Goal: Task Accomplishment & Management: Manage account settings

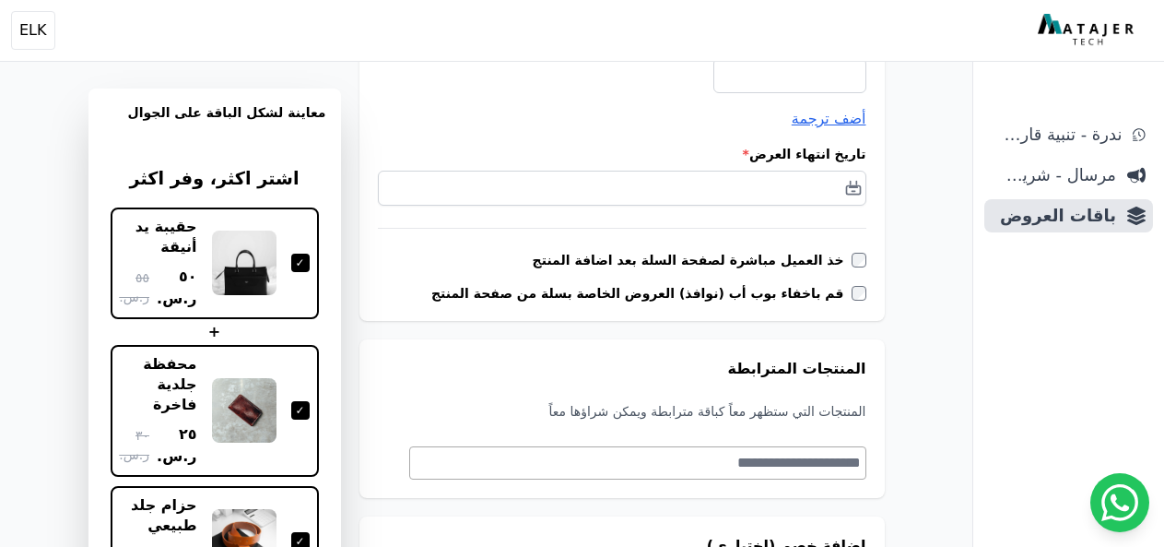
scroll to position [184, 0]
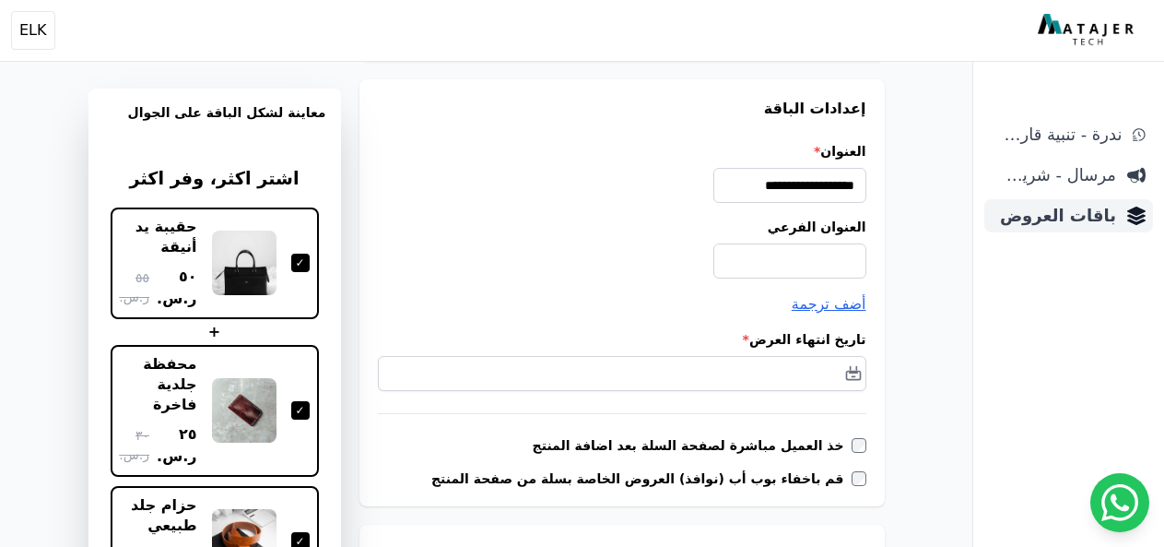
click at [1049, 228] on span "باقات العروض" at bounding box center [1054, 216] width 124 height 26
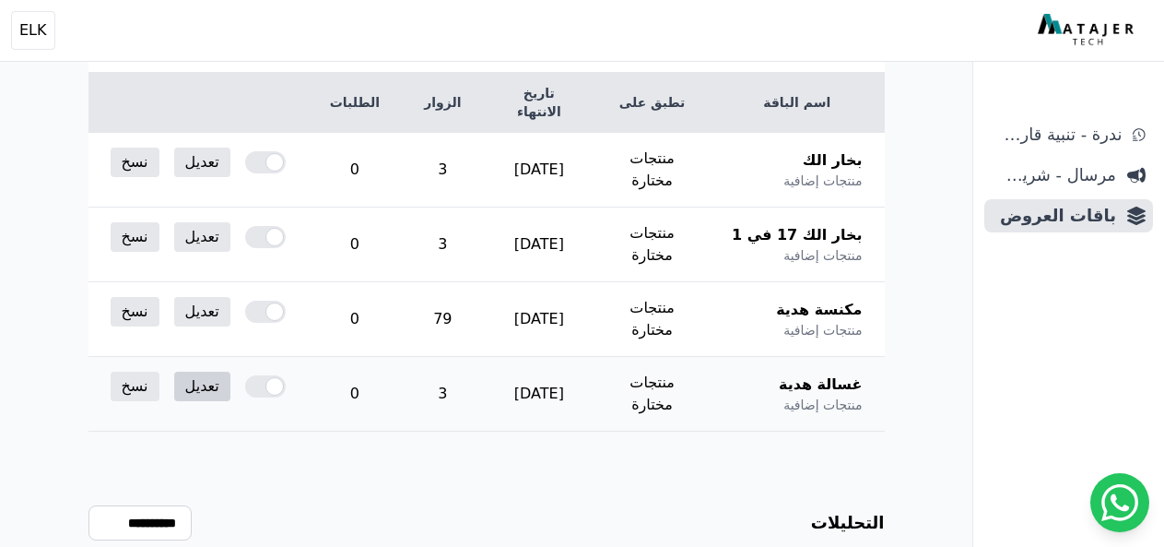
scroll to position [294, 0]
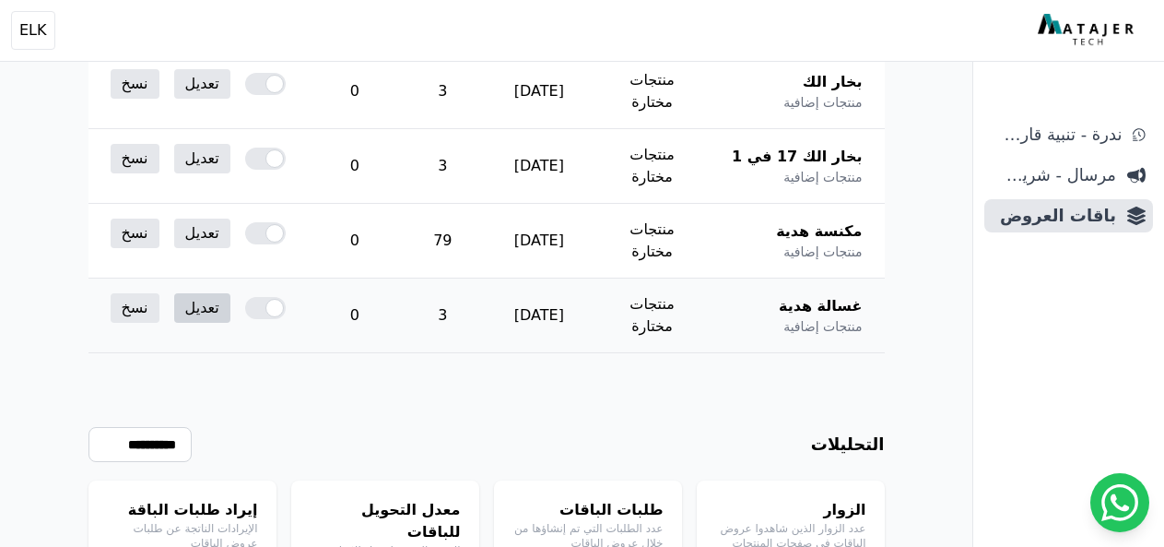
click at [178, 293] on link "تعديل" at bounding box center [202, 307] width 56 height 29
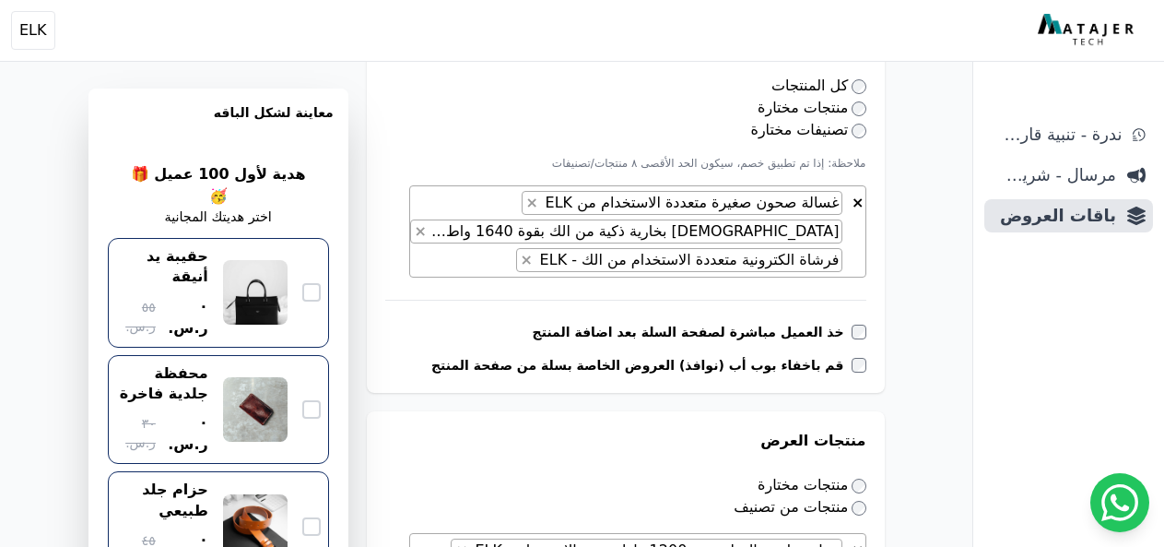
scroll to position [553, 0]
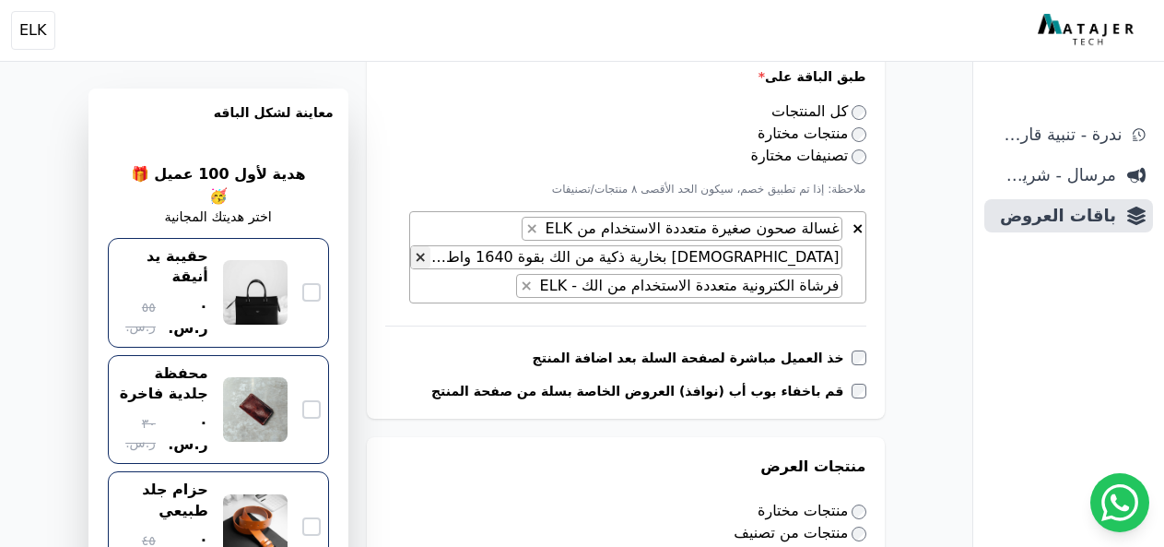
click at [427, 261] on span "×" at bounding box center [421, 257] width 12 height 18
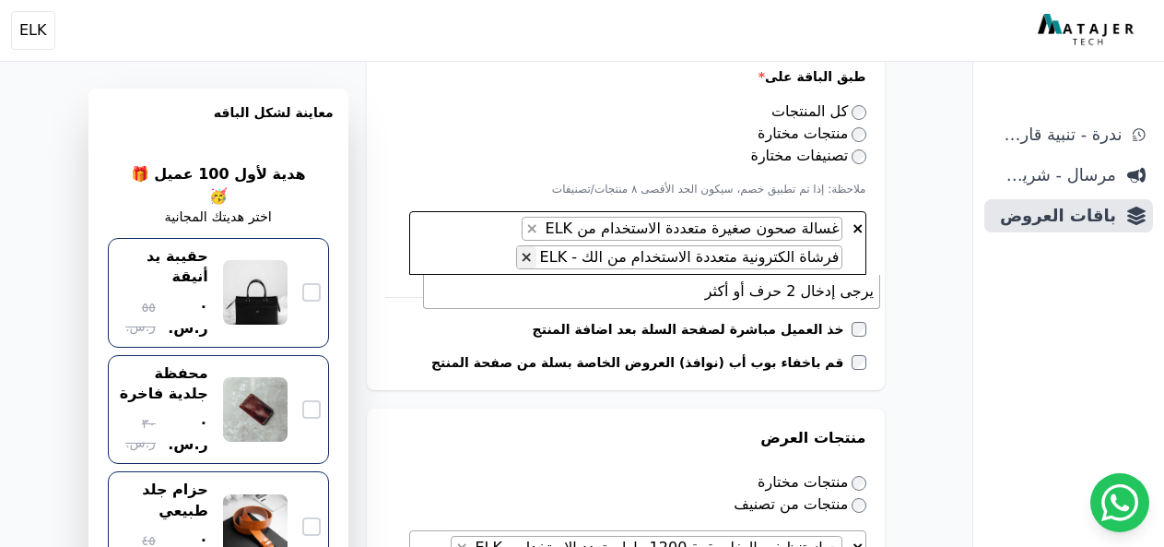
click at [533, 258] on span "×" at bounding box center [527, 257] width 12 height 18
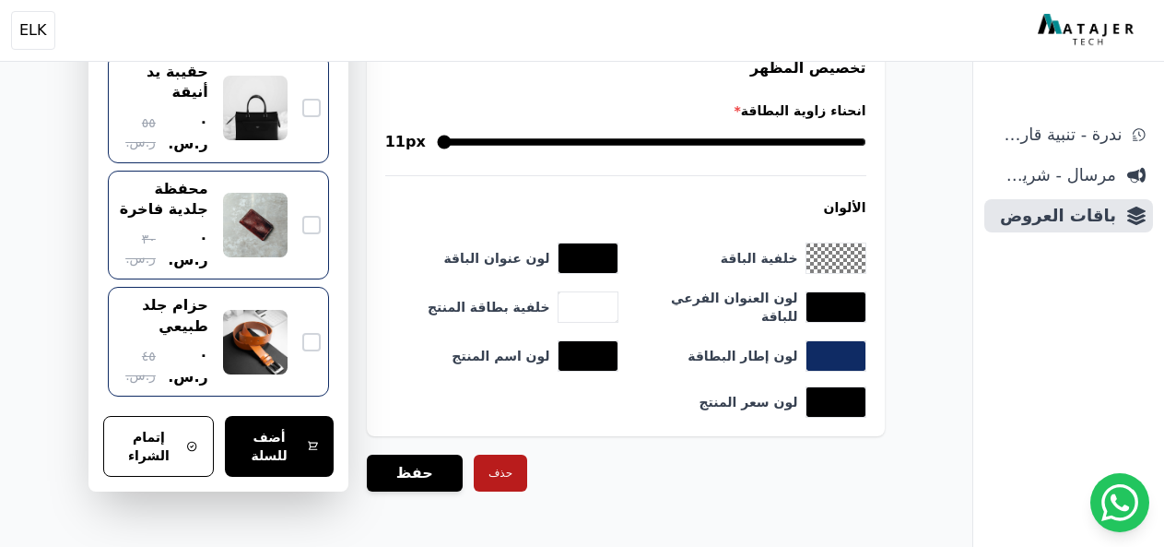
scroll to position [1873, 0]
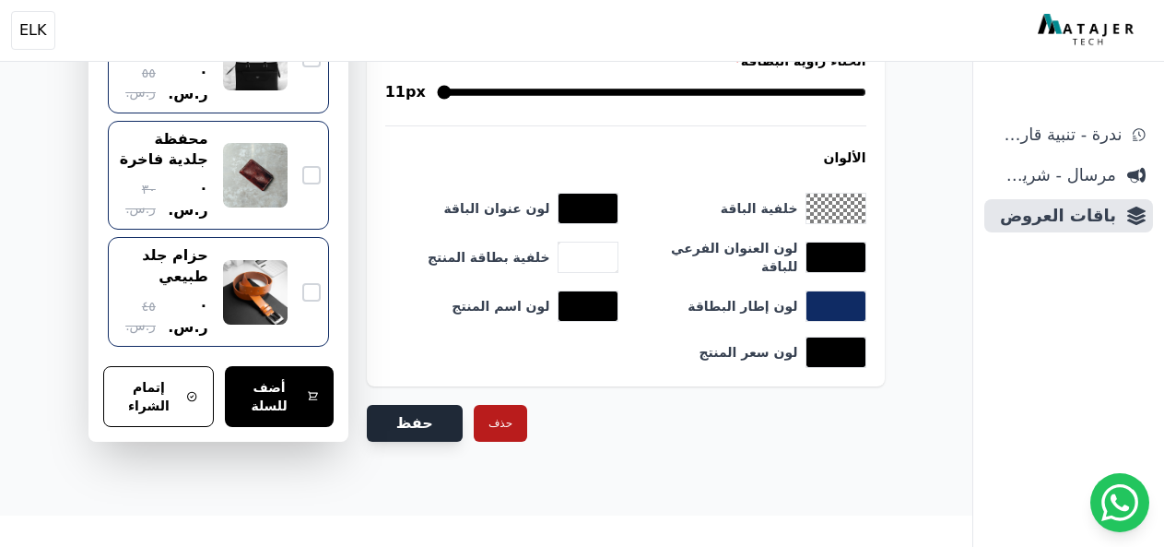
click at [438, 418] on button "حفظ" at bounding box center [415, 423] width 96 height 37
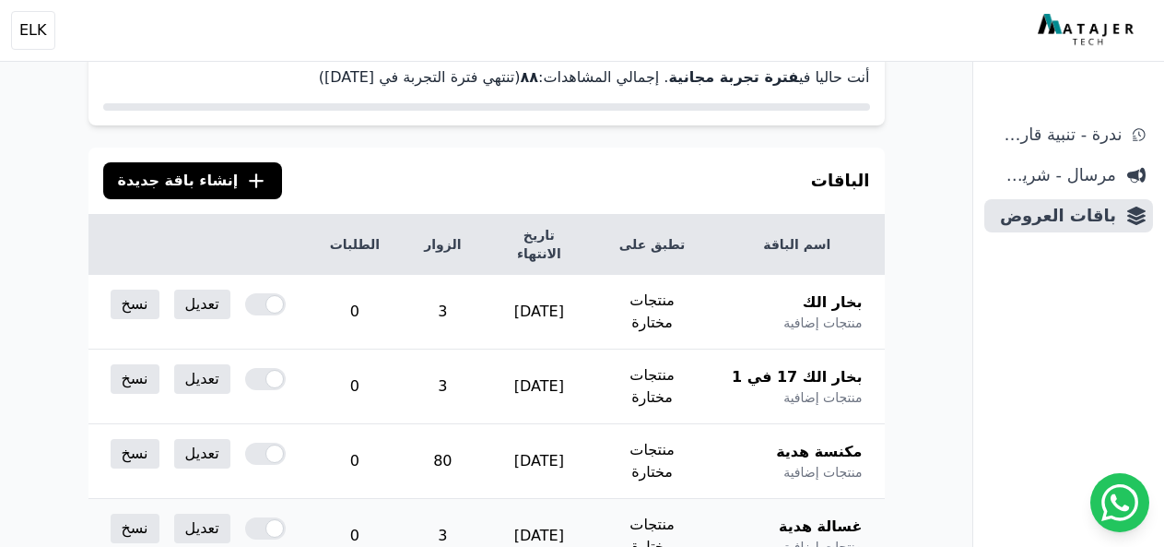
scroll to position [277, 0]
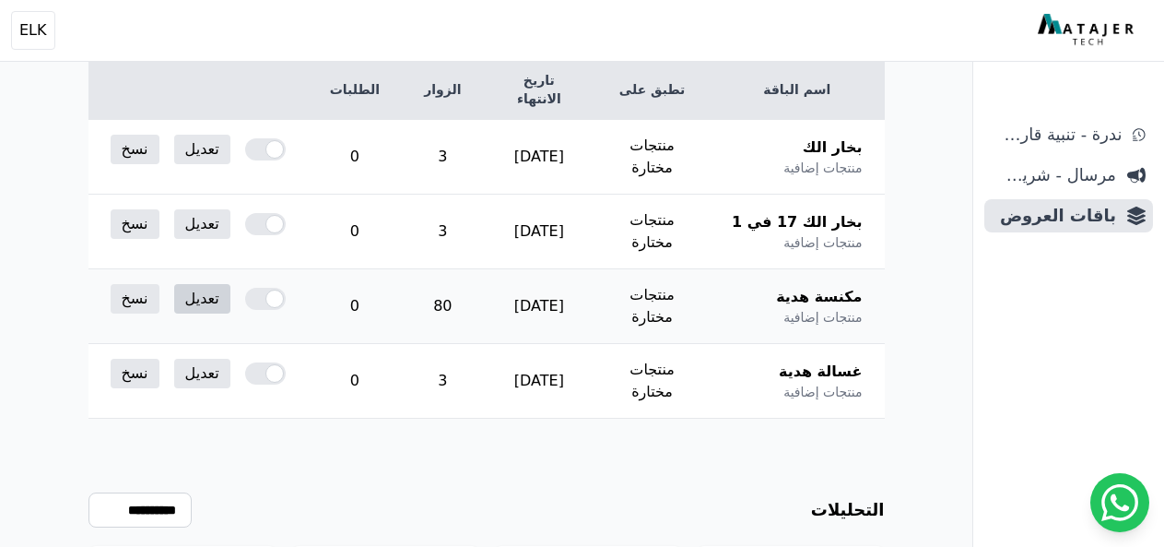
click at [198, 284] on link "تعديل" at bounding box center [202, 298] width 56 height 29
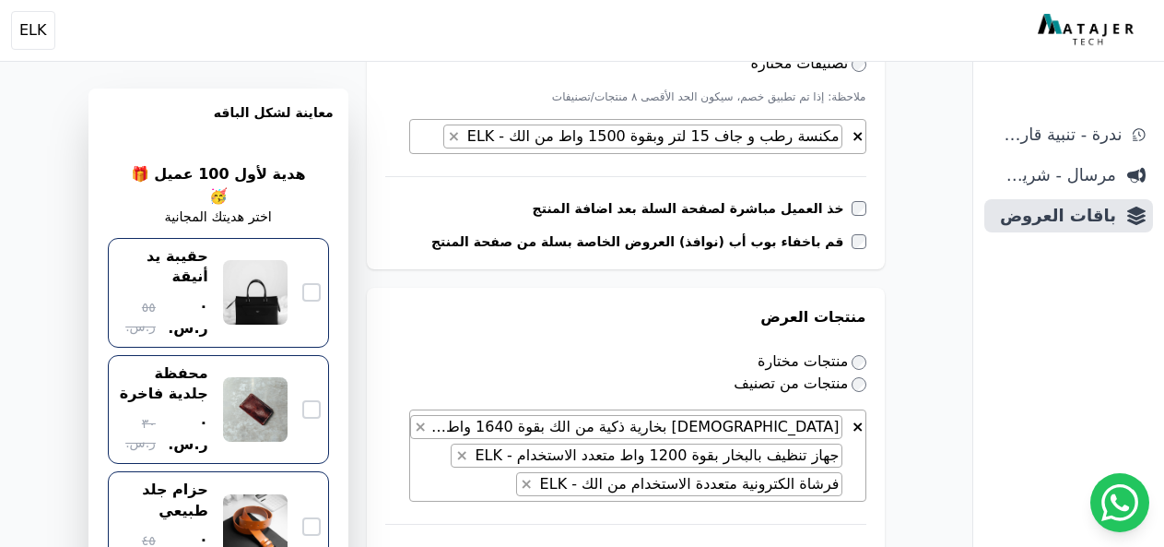
scroll to position [830, 0]
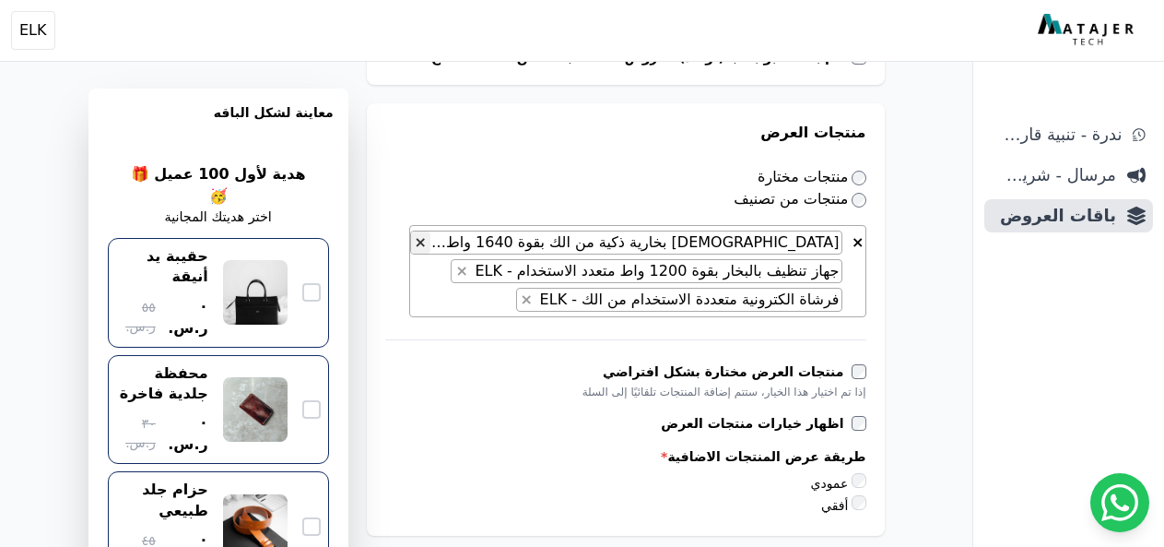
click at [427, 237] on span "×" at bounding box center [421, 242] width 12 height 18
select select "**********"
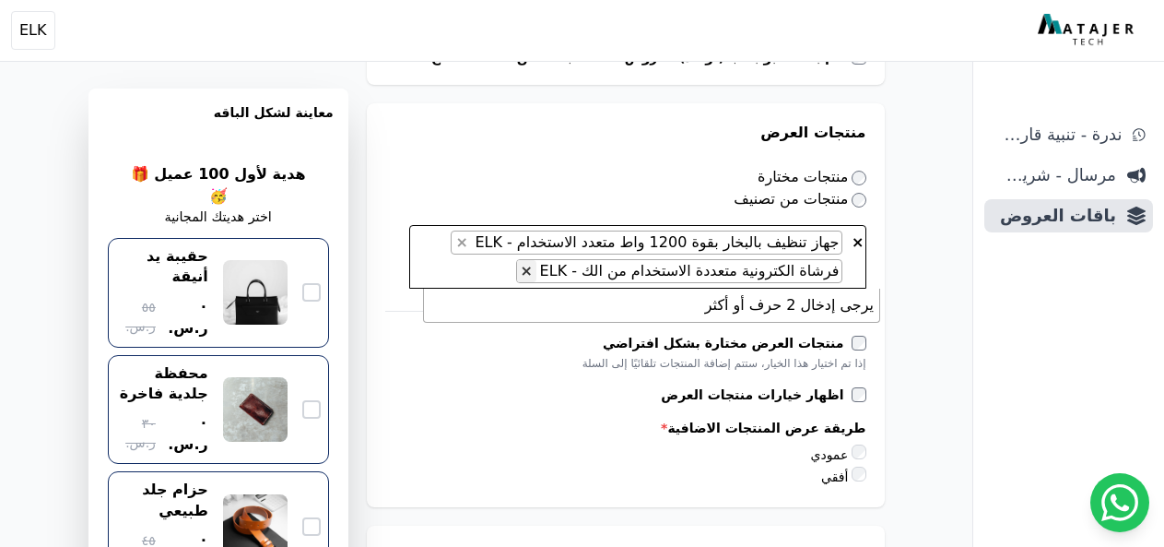
click at [533, 268] on span "×" at bounding box center [527, 271] width 12 height 18
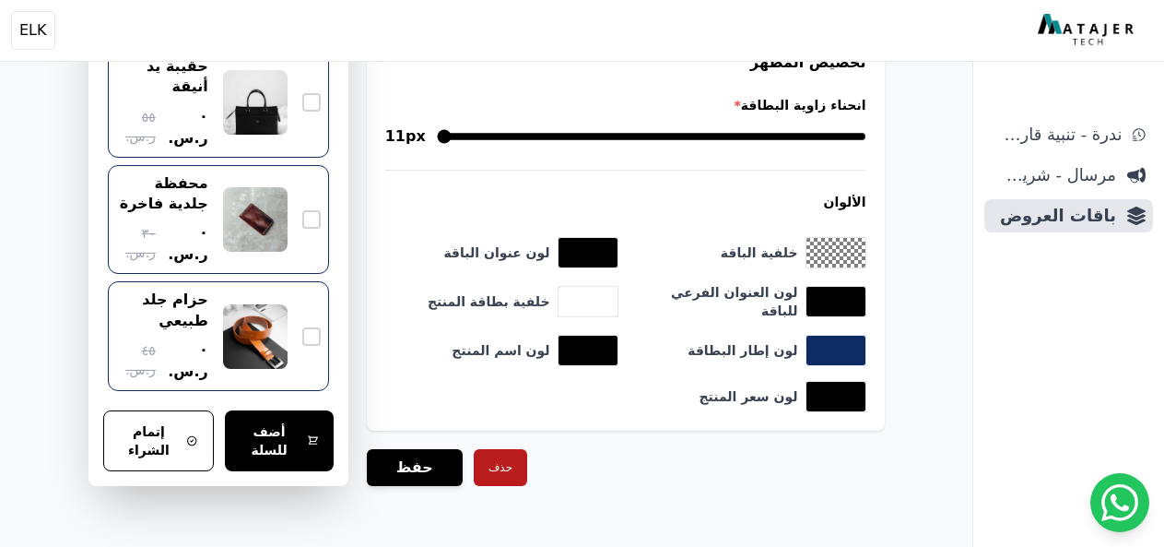
scroll to position [1873, 0]
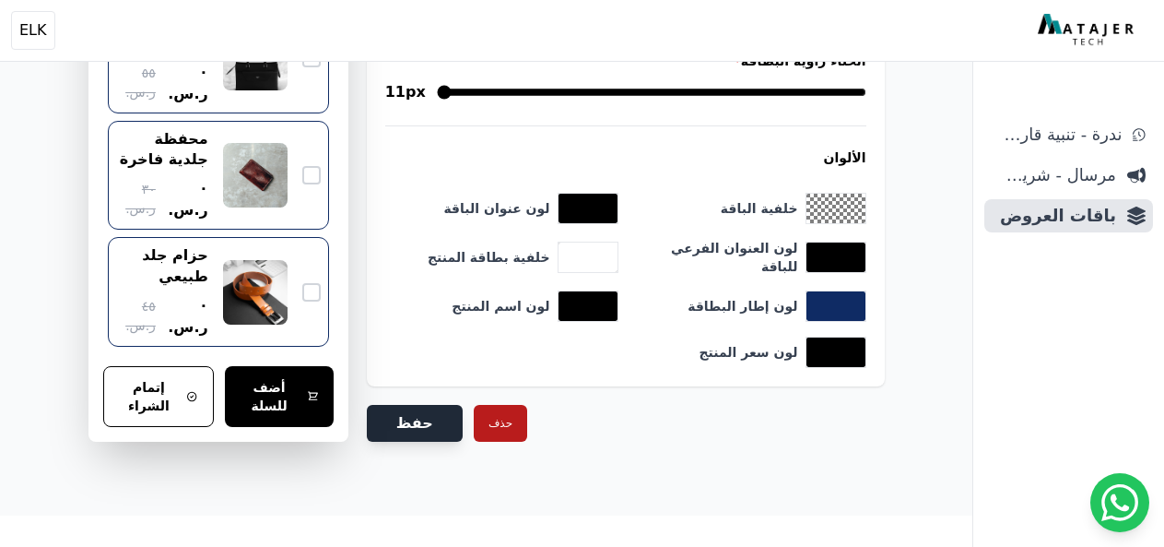
click at [424, 424] on button "حفظ" at bounding box center [415, 423] width 96 height 37
